Goal: Navigation & Orientation: Find specific page/section

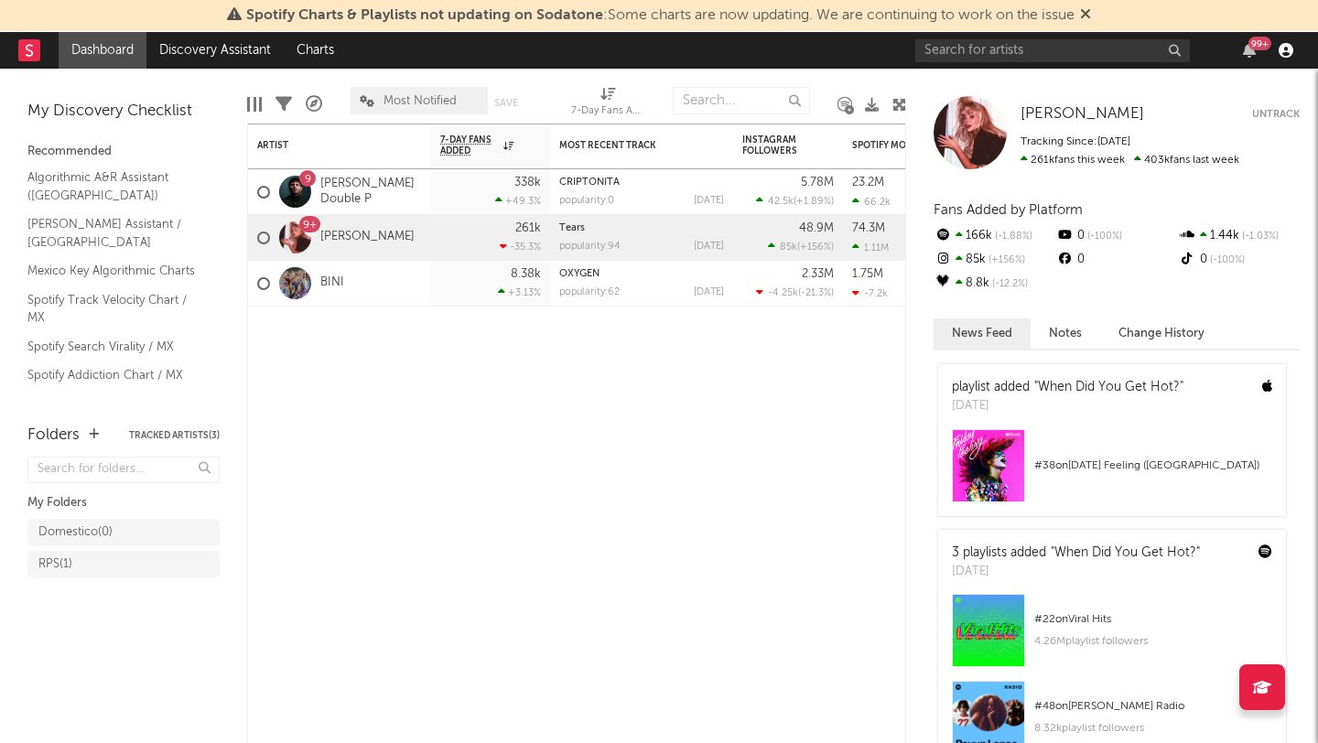
click at [1283, 56] on icon "button" at bounding box center [1285, 50] width 15 height 15
